Goal: Task Accomplishment & Management: Manage account settings

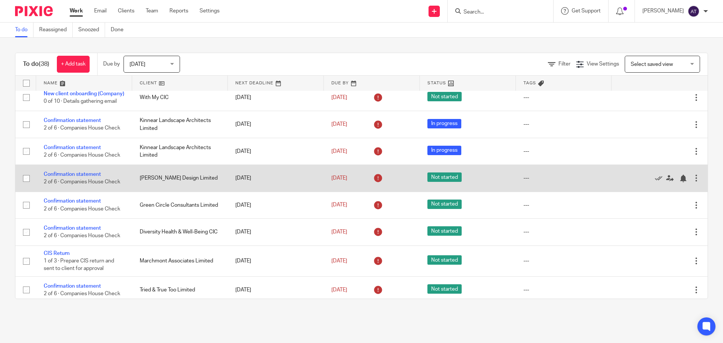
scroll to position [75, 0]
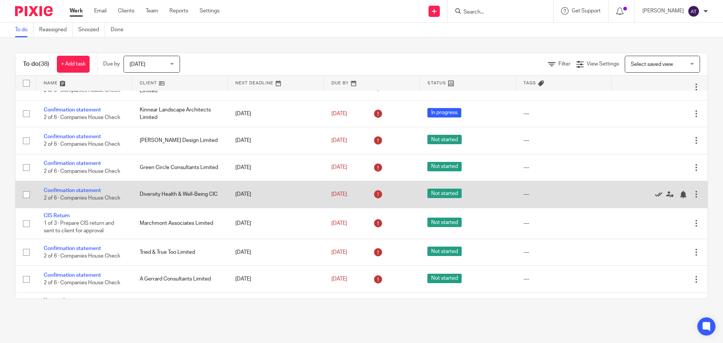
click at [655, 198] on icon at bounding box center [659, 195] width 8 height 8
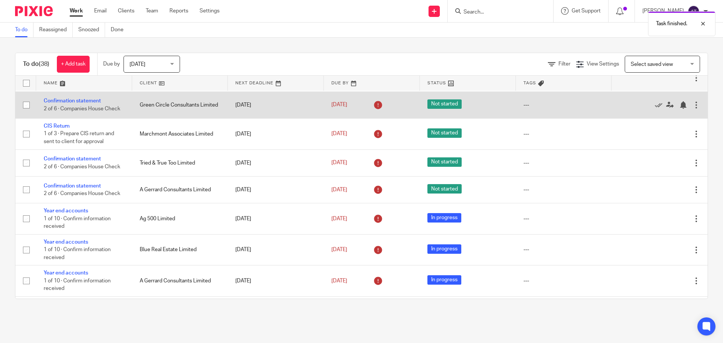
scroll to position [151, 0]
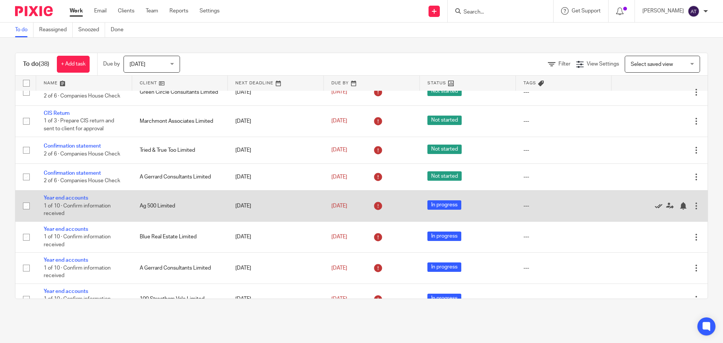
click at [655, 210] on icon at bounding box center [659, 206] width 8 height 8
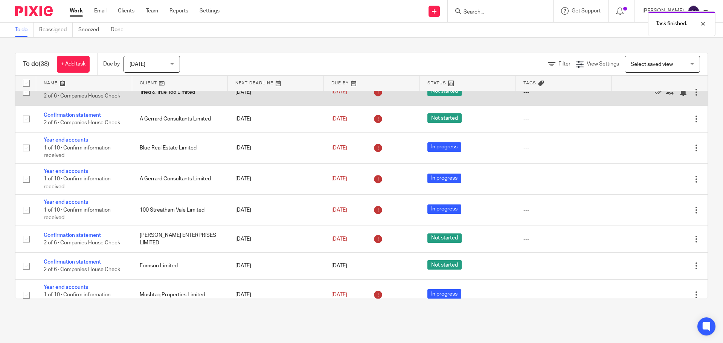
scroll to position [226, 0]
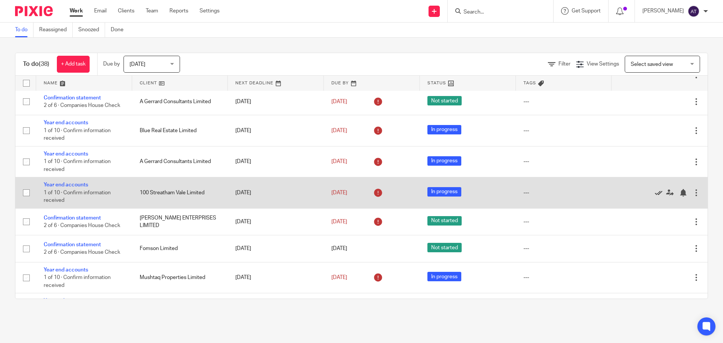
click at [655, 197] on icon at bounding box center [659, 193] width 8 height 8
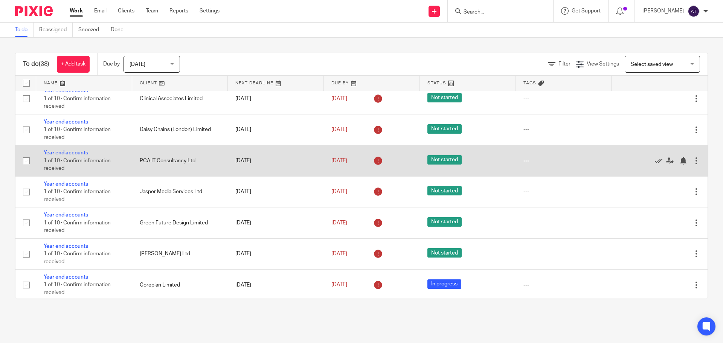
scroll to position [753, 0]
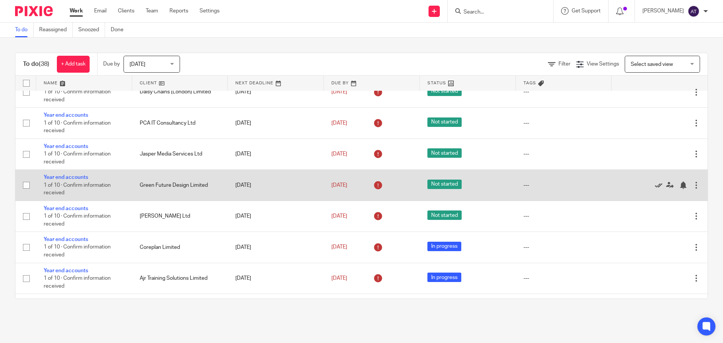
click at [655, 189] on icon at bounding box center [659, 185] width 8 height 8
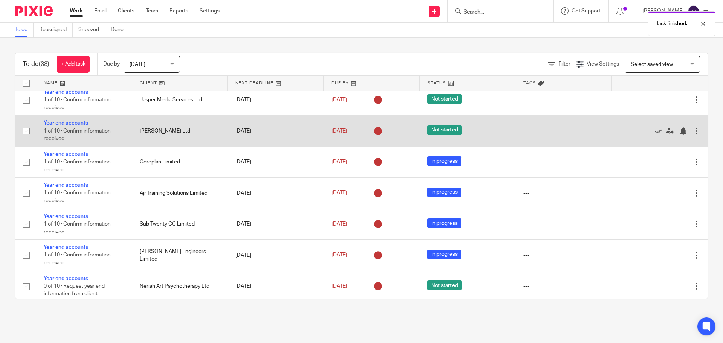
scroll to position [822, 0]
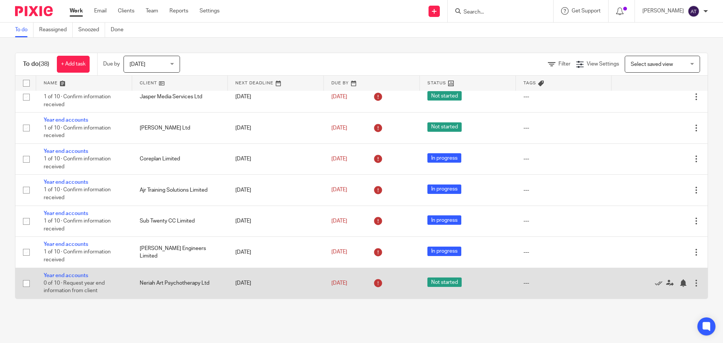
click at [152, 283] on td "Neriah Art Psychotherapy Ltd" at bounding box center [180, 283] width 96 height 31
click at [67, 275] on link "Year end accounts" at bounding box center [66, 275] width 44 height 5
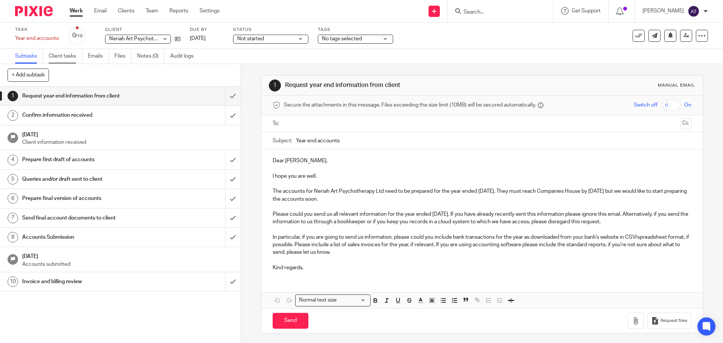
click at [63, 51] on link "Client tasks" at bounding box center [66, 56] width 34 height 15
click at [125, 37] on span "Neriah Art Psychotherapy Ltd" at bounding box center [144, 38] width 70 height 5
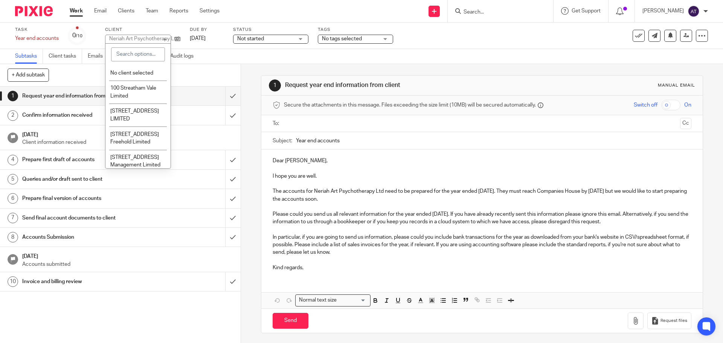
click at [174, 38] on div "Neriah Art Psychotherapy Ltd" at bounding box center [144, 38] width 70 height 5
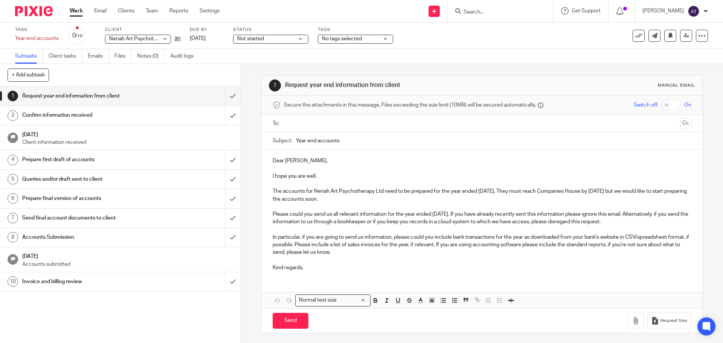
click at [174, 38] on link at bounding box center [175, 39] width 9 height 8
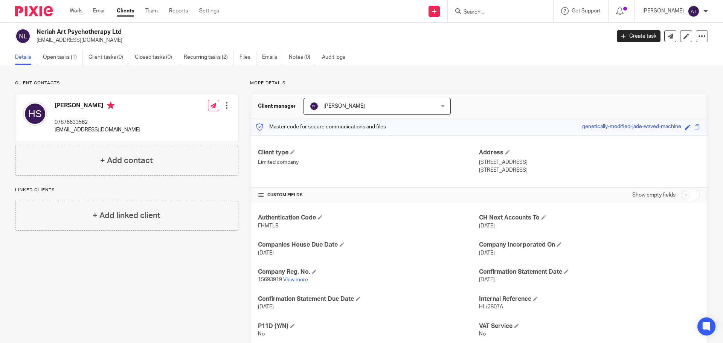
drag, startPoint x: 38, startPoint y: 32, endPoint x: 120, endPoint y: 31, distance: 82.8
click at [120, 31] on h2 "Neriah Art Psychotherapy Ltd" at bounding box center [264, 32] width 455 height 8
copy h2 "Neriah Art Psychotherapy Ltd"
click at [53, 55] on link "Open tasks (1)" at bounding box center [63, 57] width 40 height 15
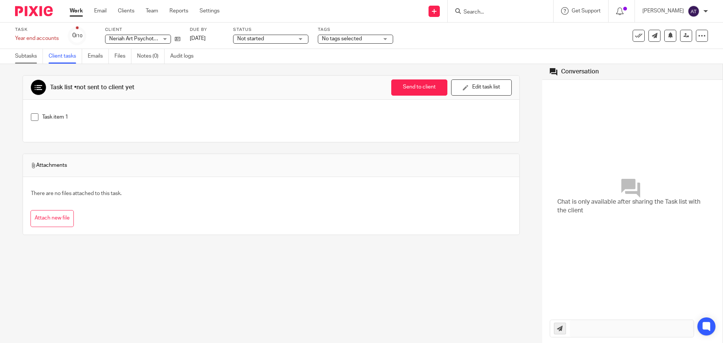
click at [23, 55] on link "Subtasks" at bounding box center [29, 56] width 28 height 15
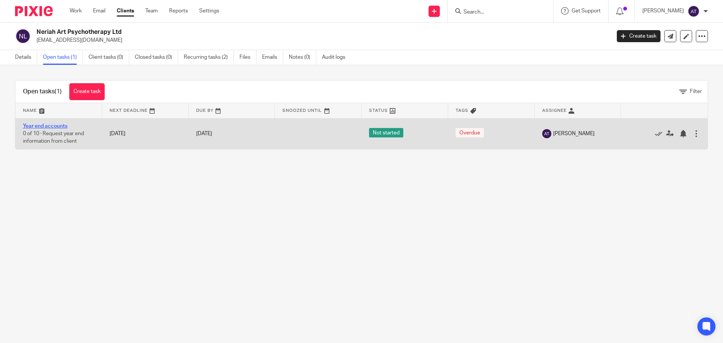
click at [57, 127] on link "Year end accounts" at bounding box center [45, 125] width 44 height 5
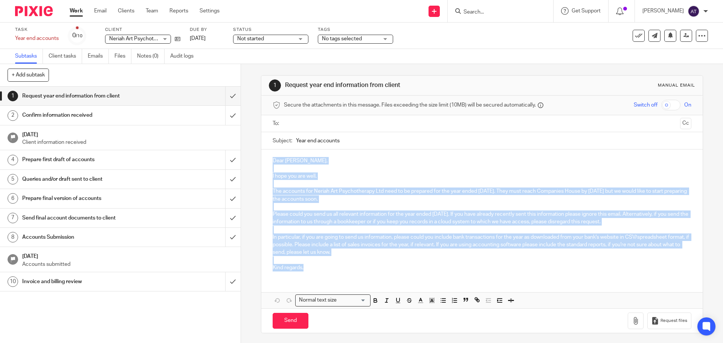
drag, startPoint x: 270, startPoint y: 160, endPoint x: 345, endPoint y: 267, distance: 131.0
click at [345, 270] on div "Dear Hannah, I hope you are well. The accounts for Neriah Art Psychotherapy Ltd…" at bounding box center [481, 213] width 441 height 128
copy div "Dear Hannah, I hope you are well. The accounts for Neriah Art Psychotherapy Ltd…"
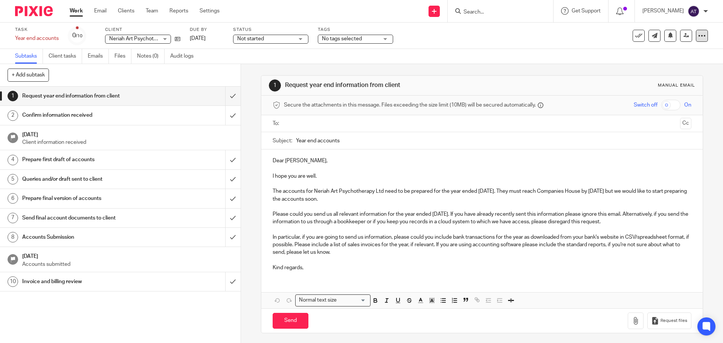
click at [698, 32] on icon at bounding box center [702, 36] width 8 height 8
click at [362, 59] on div "Subtasks Client tasks Emails Files Notes (0) Audit logs" at bounding box center [361, 56] width 723 height 15
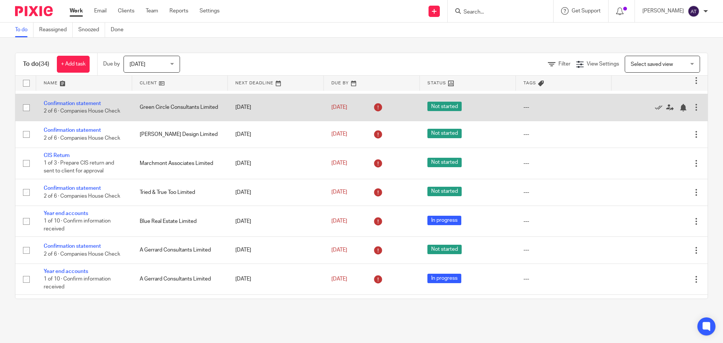
scroll to position [113, 0]
